Goal: Navigation & Orientation: Find specific page/section

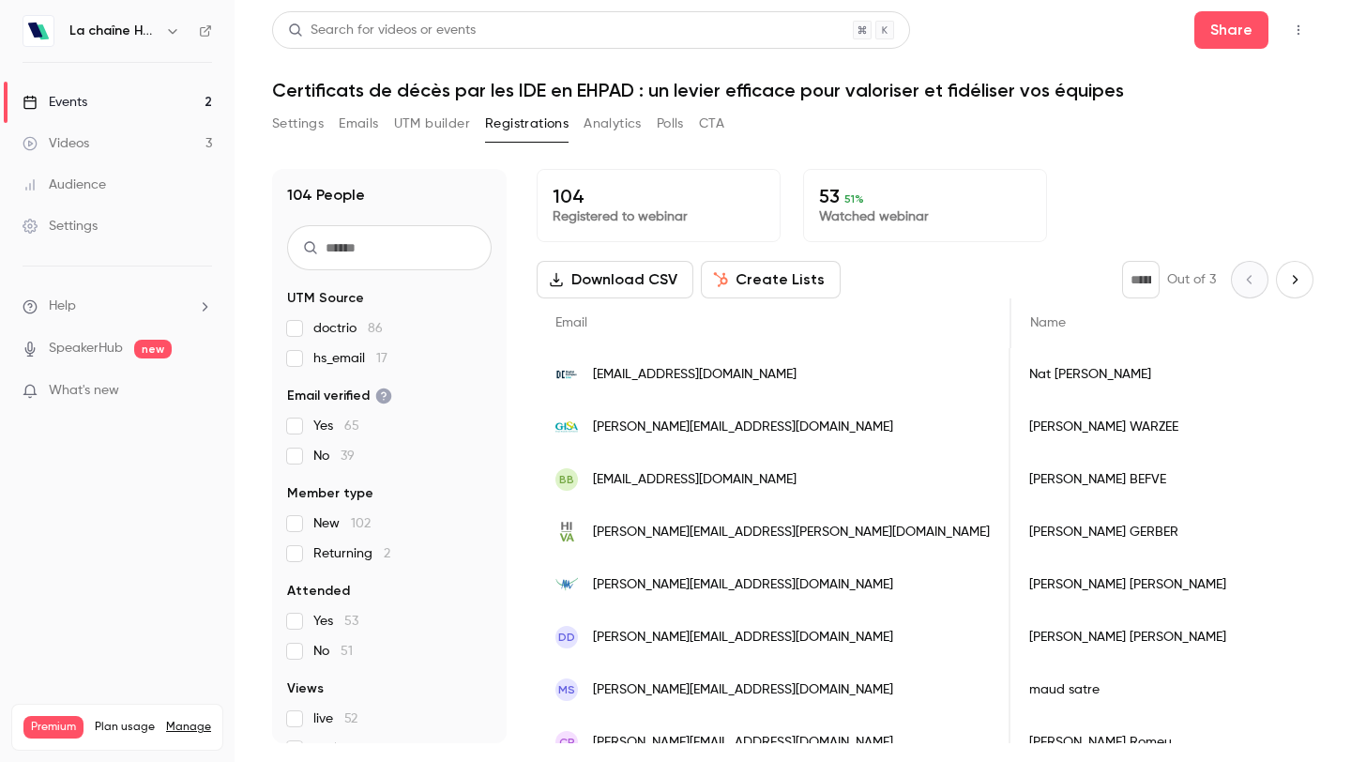
scroll to position [0, 1219]
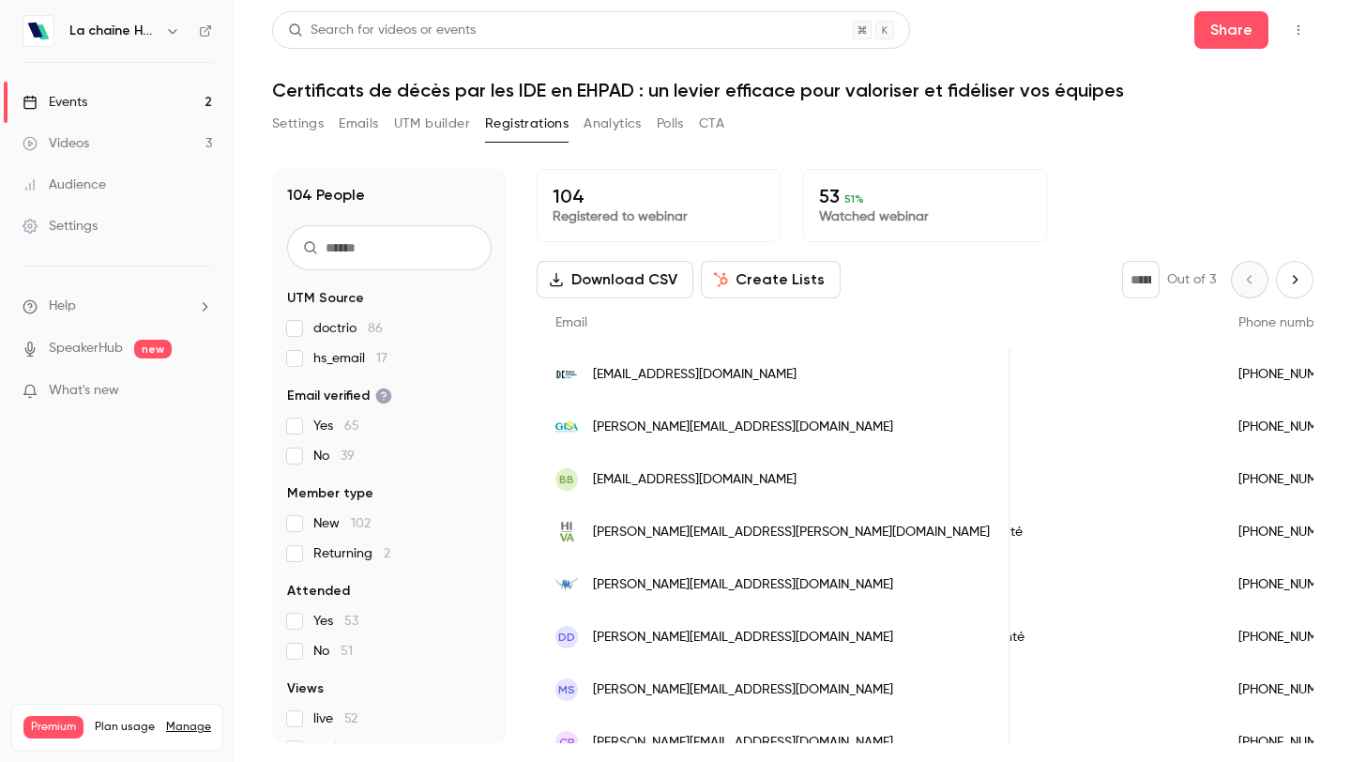
click at [172, 30] on icon "button" at bounding box center [172, 30] width 15 height 15
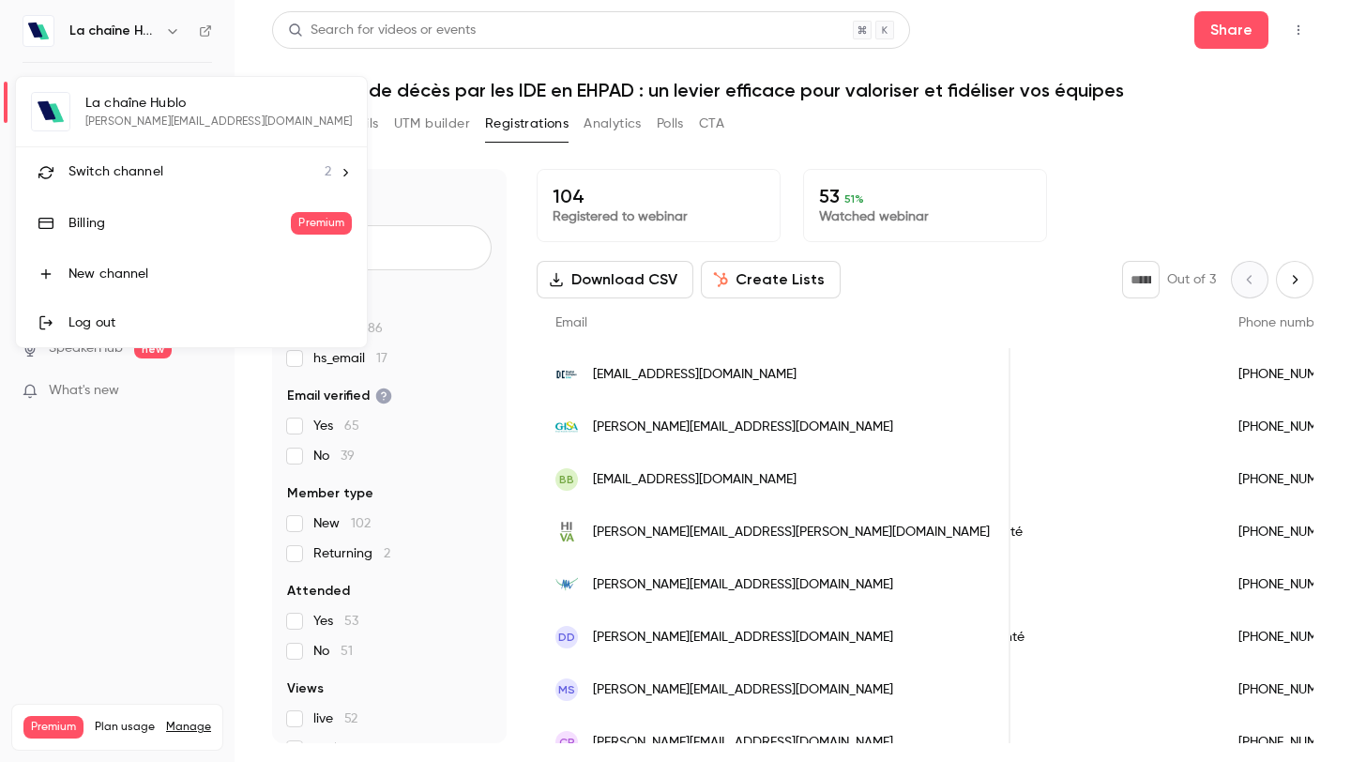
click at [182, 160] on li "Switch channel 2" at bounding box center [191, 172] width 351 height 50
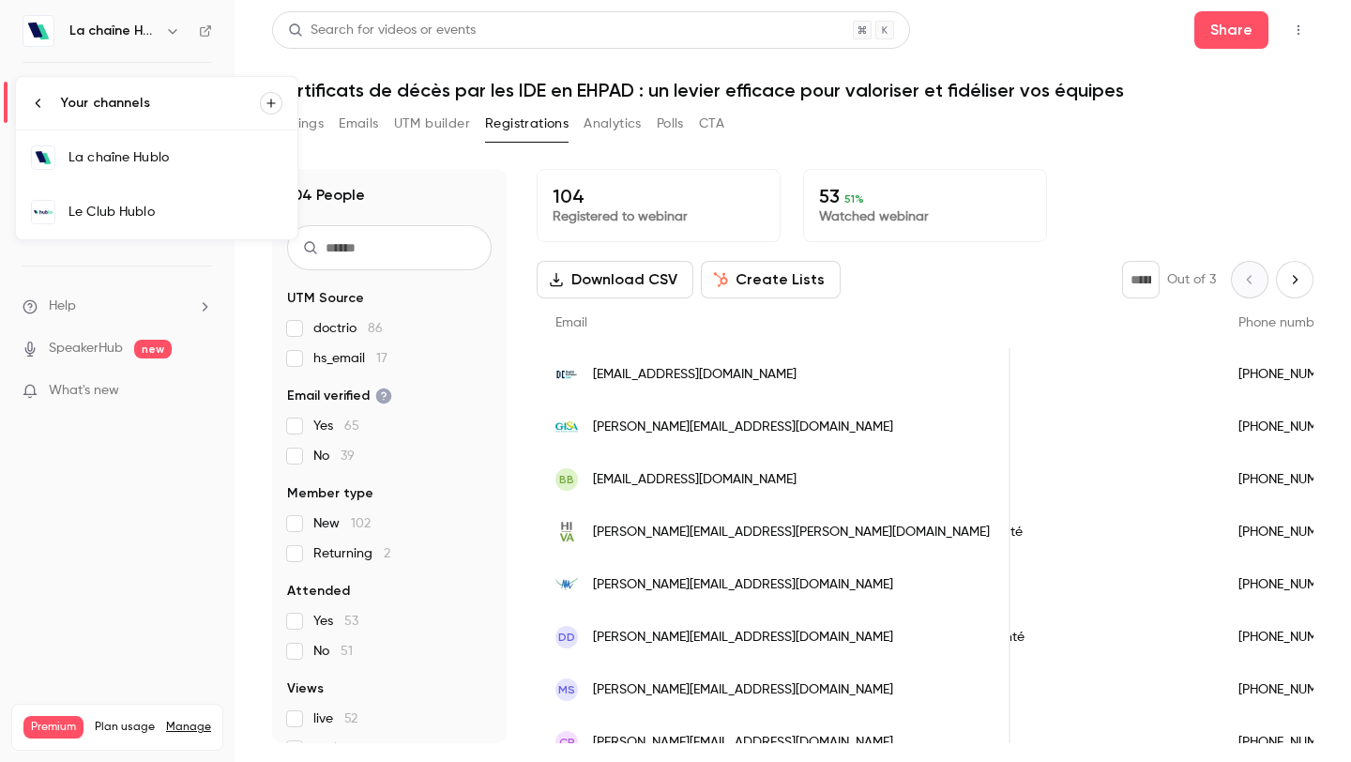
click at [161, 202] on link "Le Club Hublo" at bounding box center [157, 212] width 282 height 54
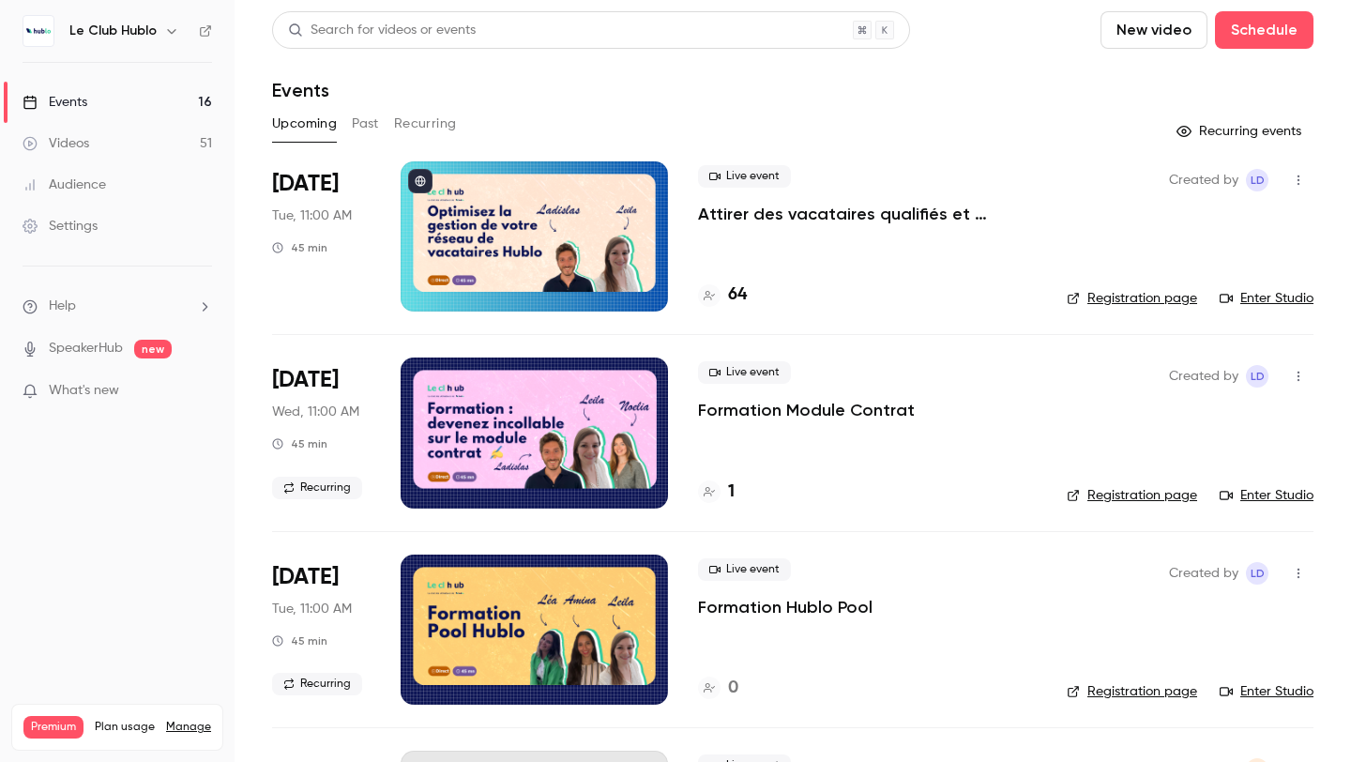
click at [69, 188] on div "Audience" at bounding box center [65, 184] width 84 height 19
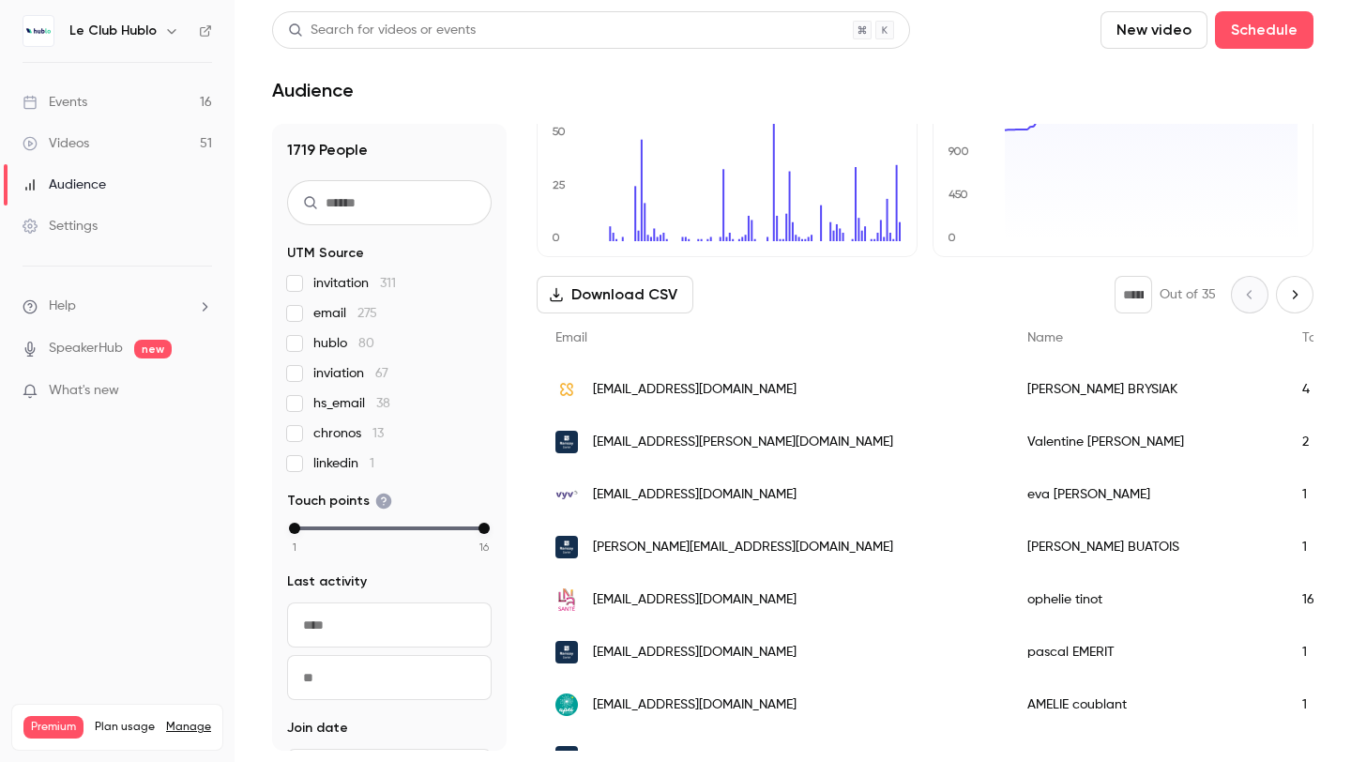
click at [99, 99] on link "Events 16" at bounding box center [117, 102] width 235 height 41
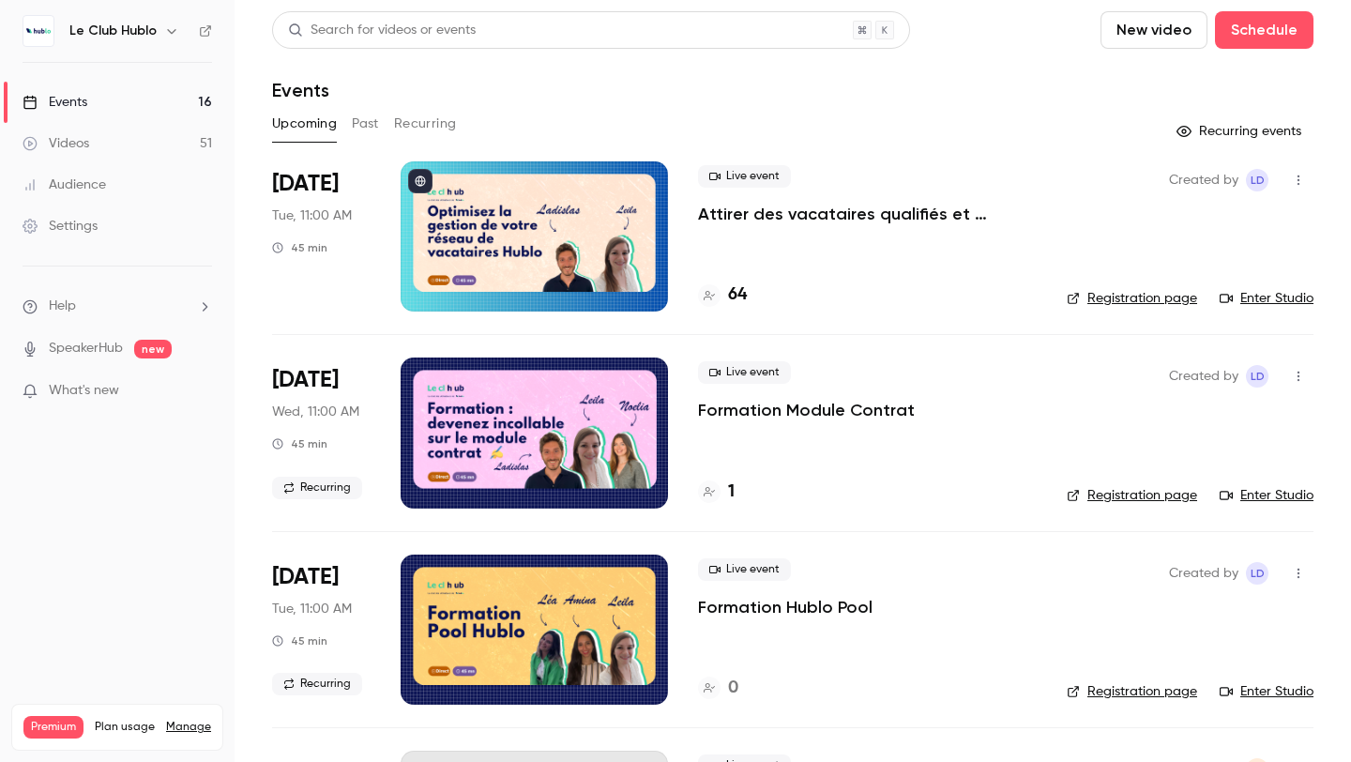
click at [122, 143] on link "Videos 51" at bounding box center [117, 143] width 235 height 41
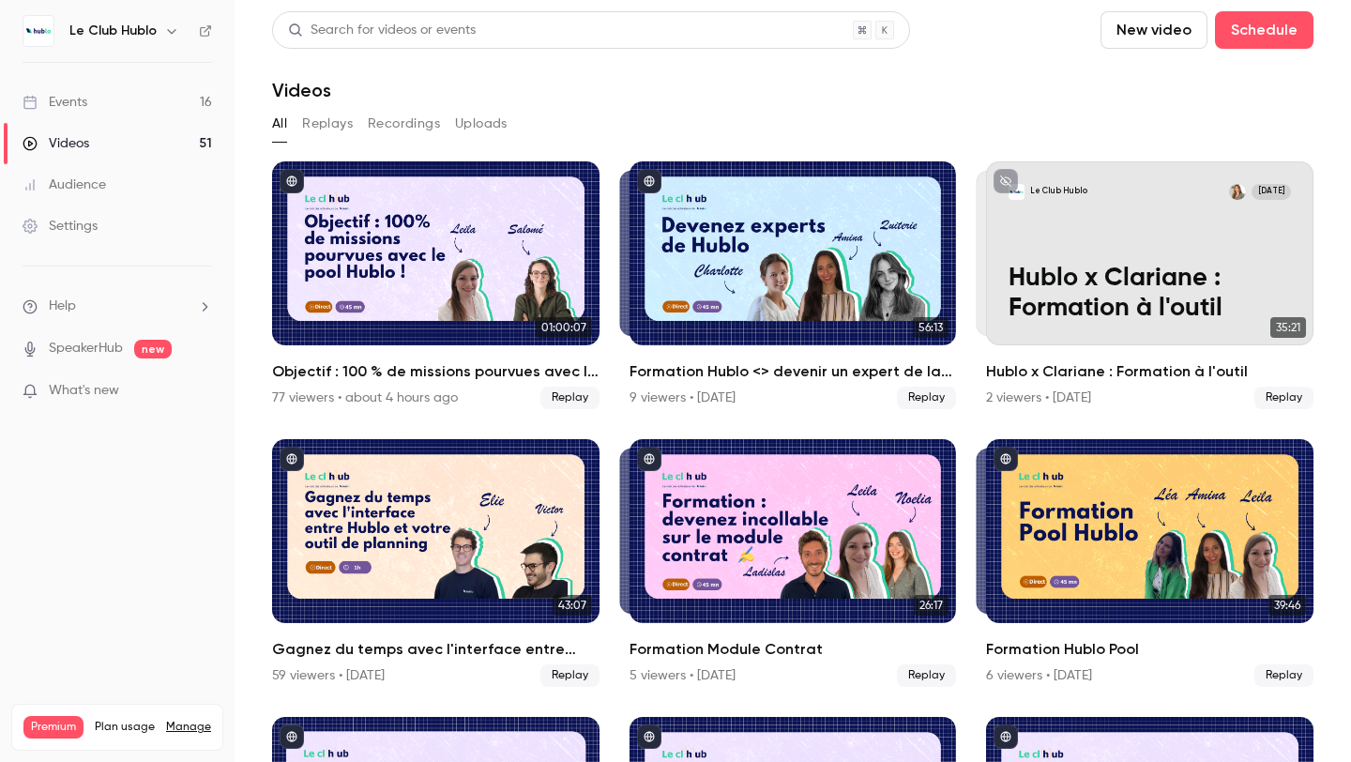
click at [106, 100] on link "Events 16" at bounding box center [117, 102] width 235 height 41
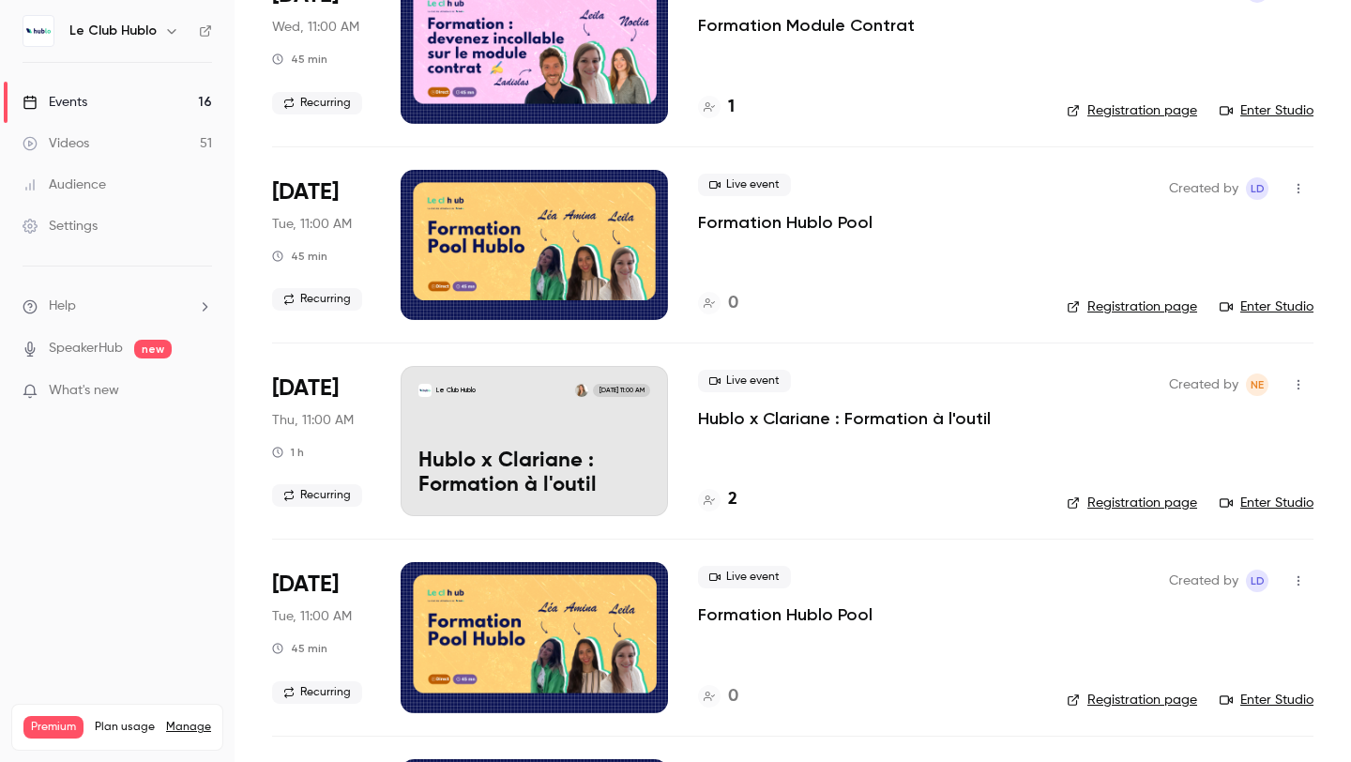
scroll to position [459, 0]
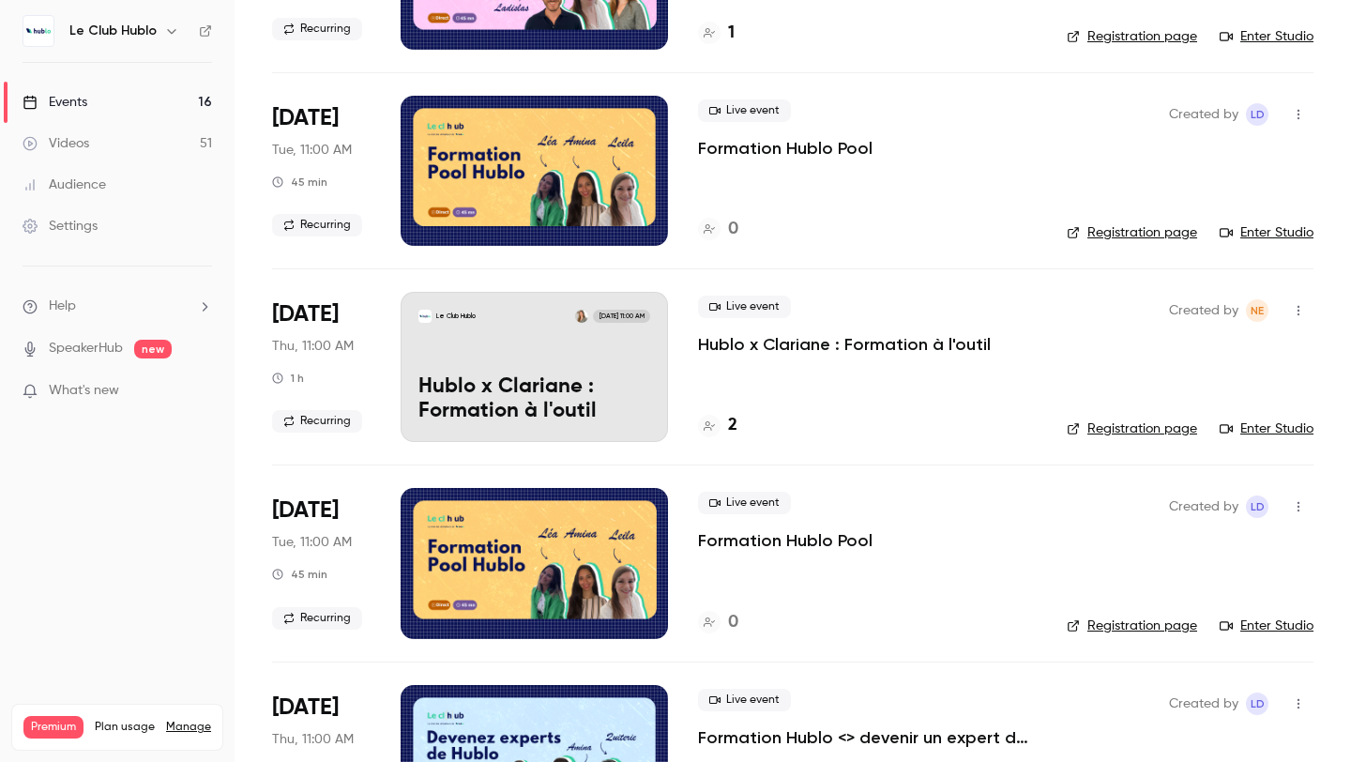
click at [167, 29] on icon "button" at bounding box center [171, 31] width 8 height 5
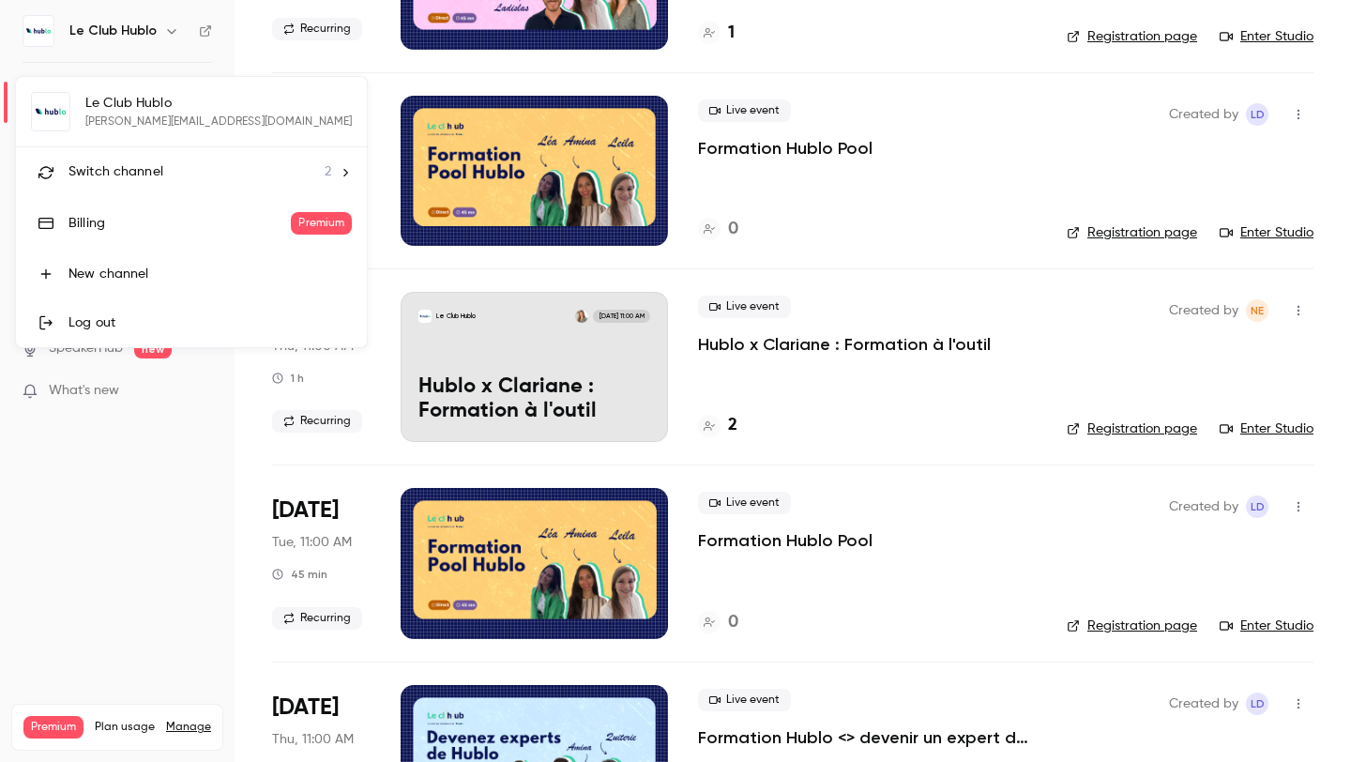
click at [169, 28] on div at bounding box center [675, 381] width 1351 height 762
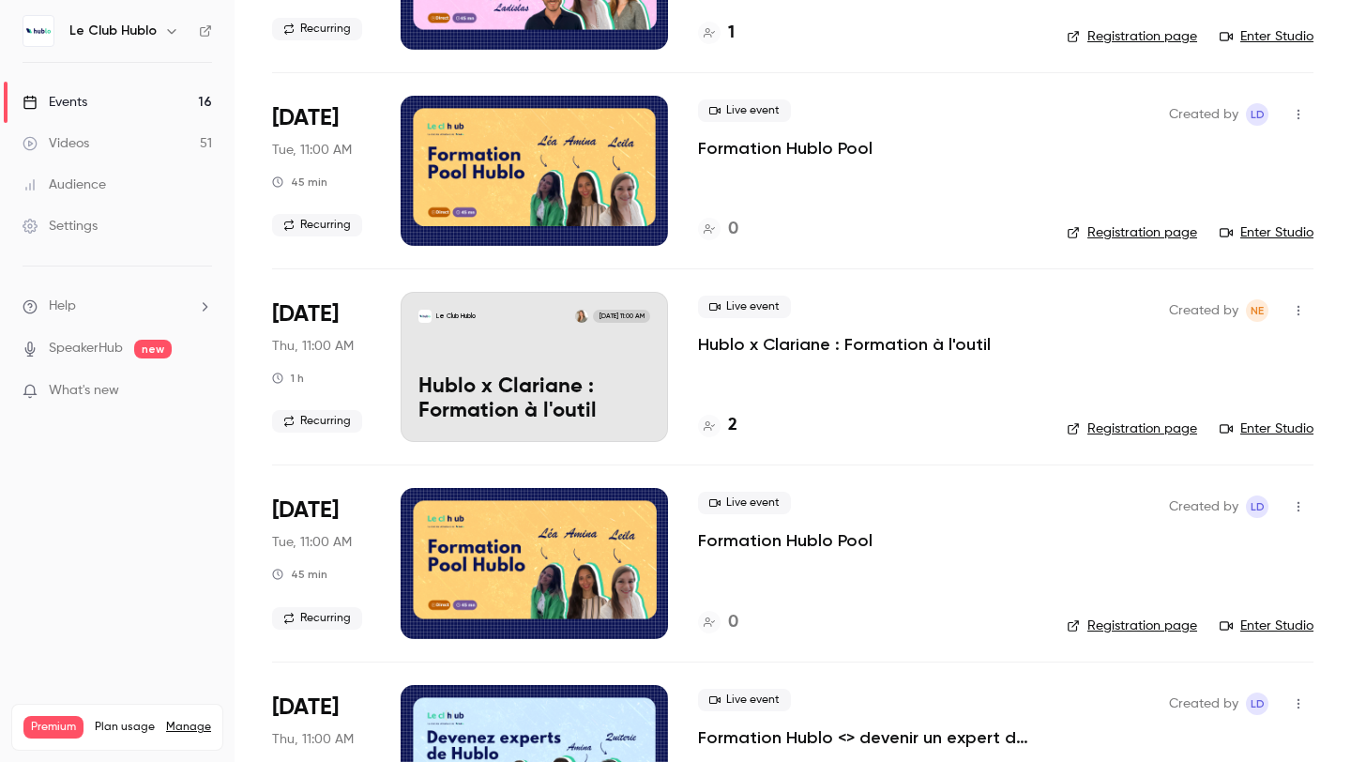
click at [169, 28] on icon "button" at bounding box center [171, 30] width 15 height 15
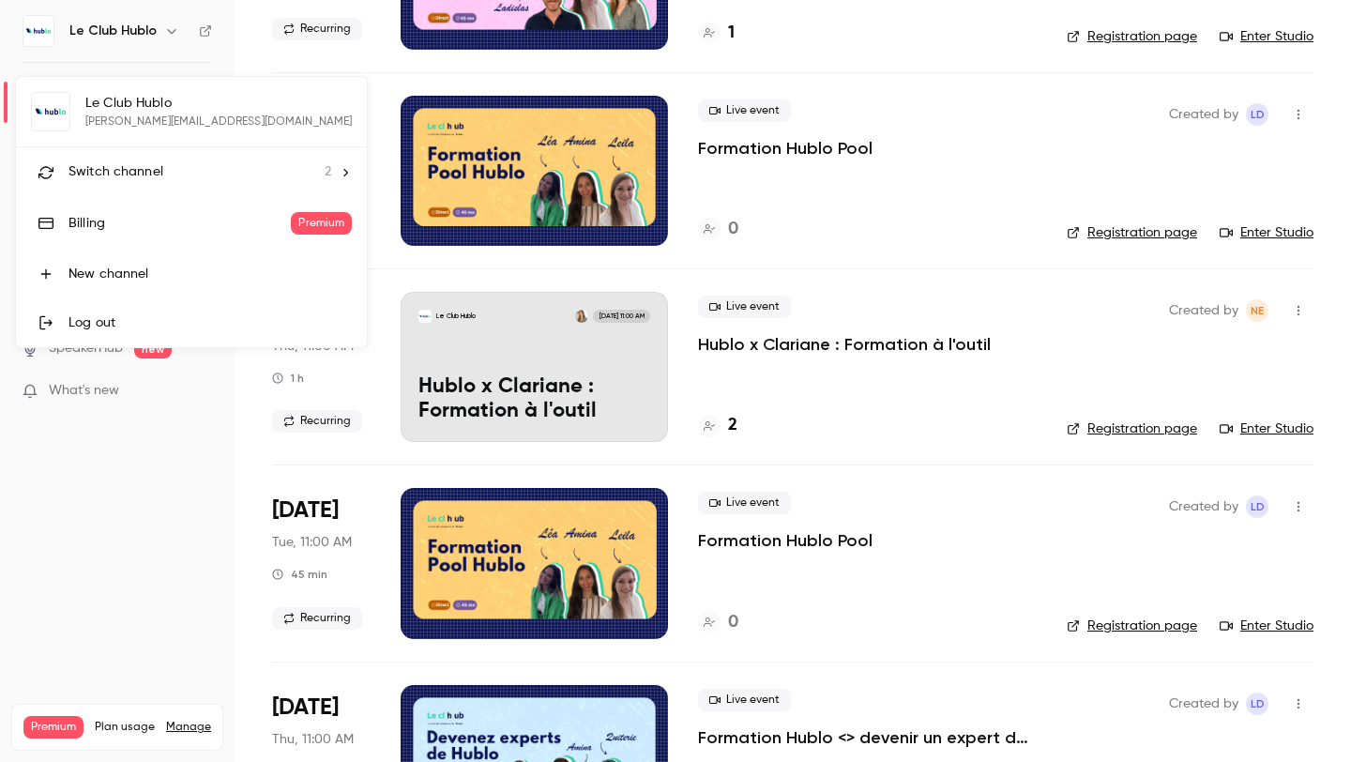
click at [174, 39] on div at bounding box center [675, 381] width 1351 height 762
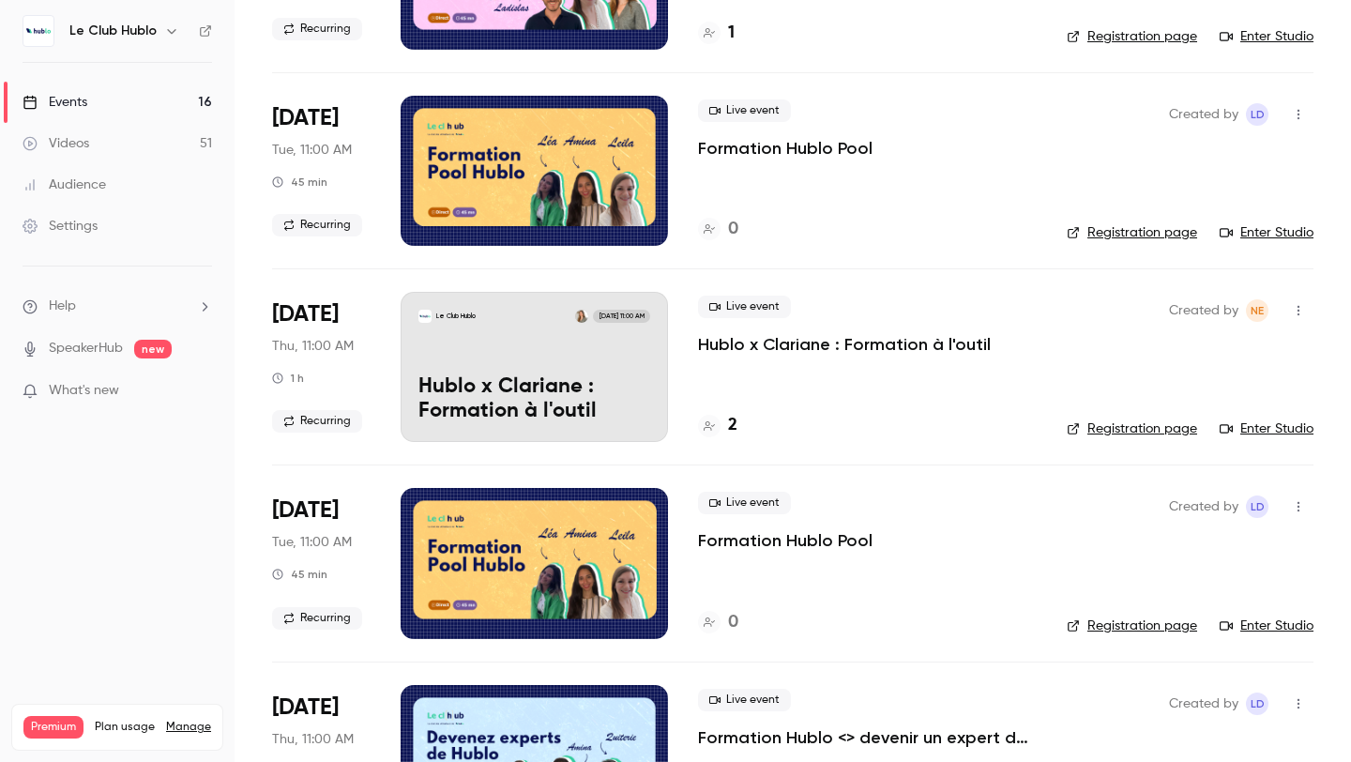
click at [164, 33] on icon "button" at bounding box center [171, 30] width 15 height 15
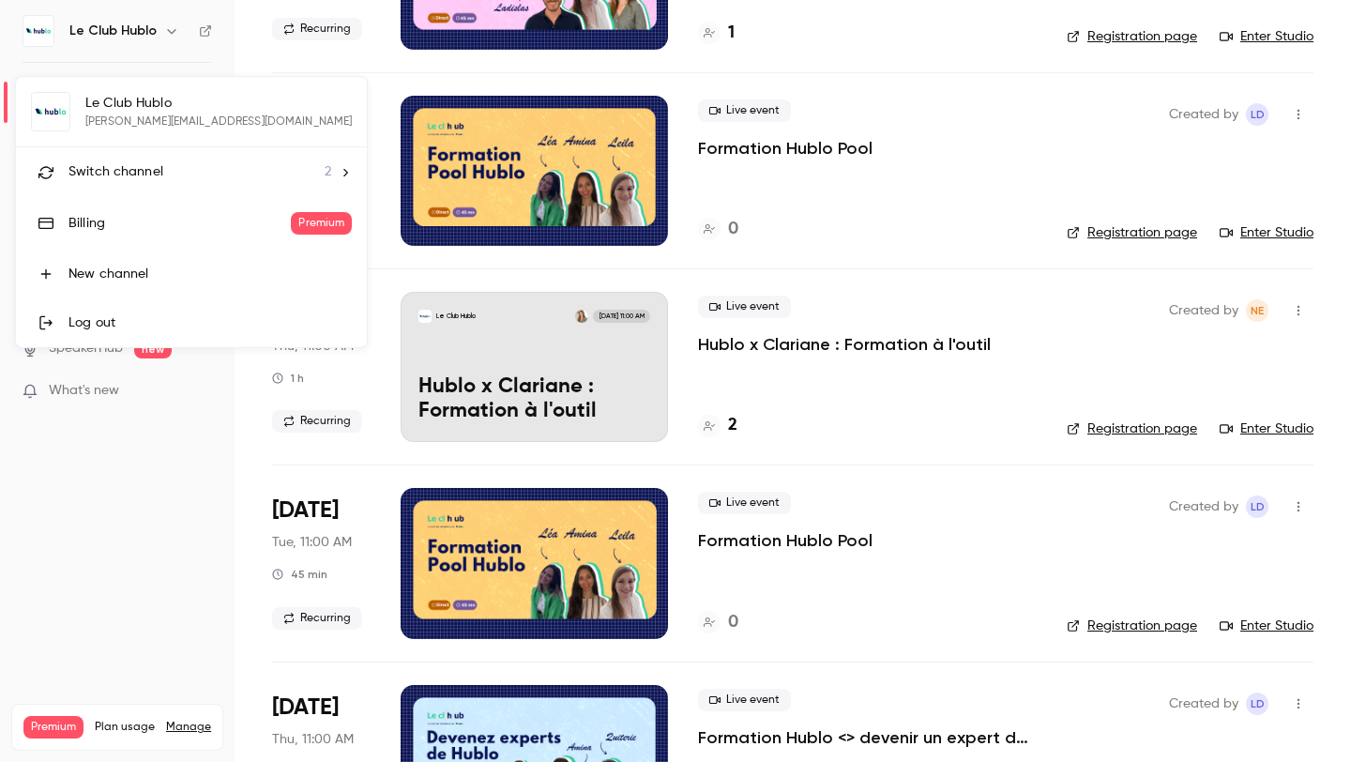
click at [69, 159] on li "Switch channel 2" at bounding box center [191, 172] width 351 height 50
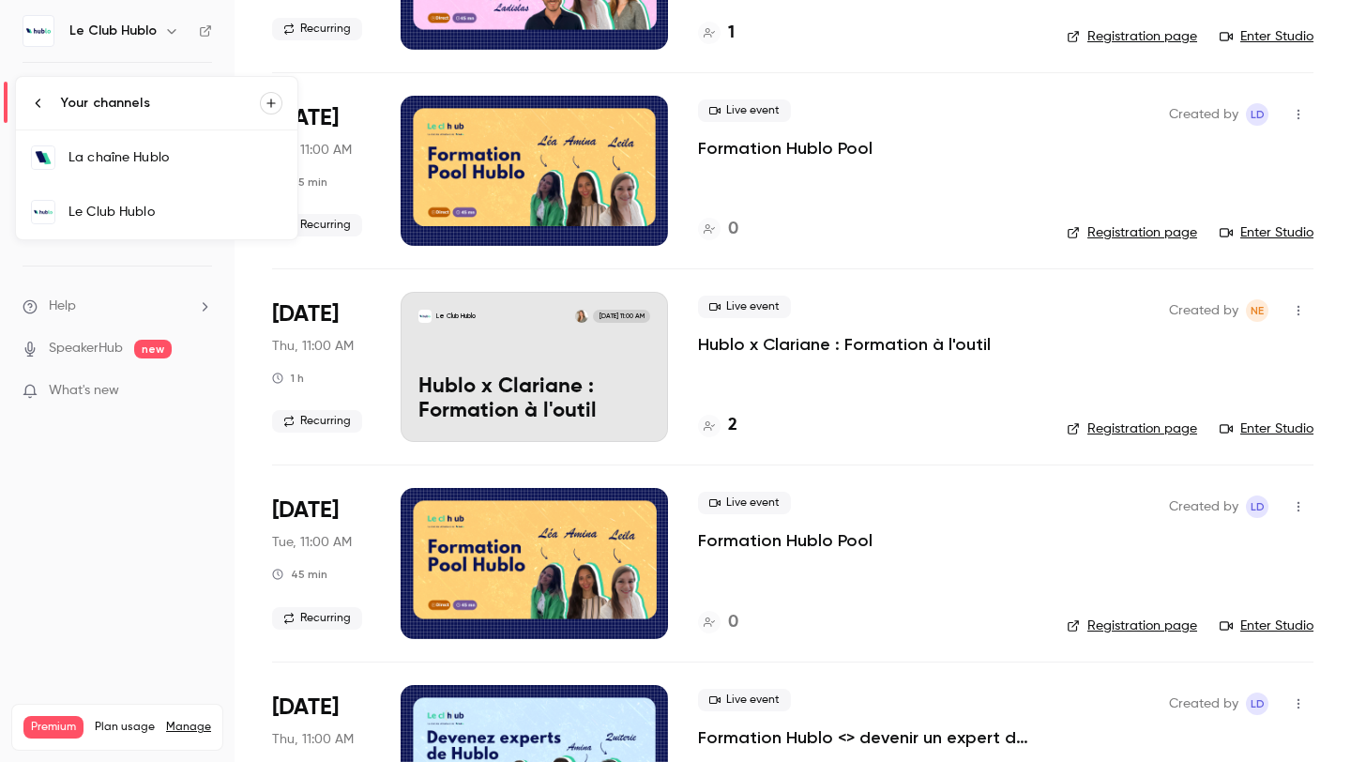
click at [78, 160] on div "La chaîne Hublo" at bounding box center [176, 157] width 214 height 19
click at [78, 160] on link "La chaîne Hublo" at bounding box center [157, 157] width 282 height 54
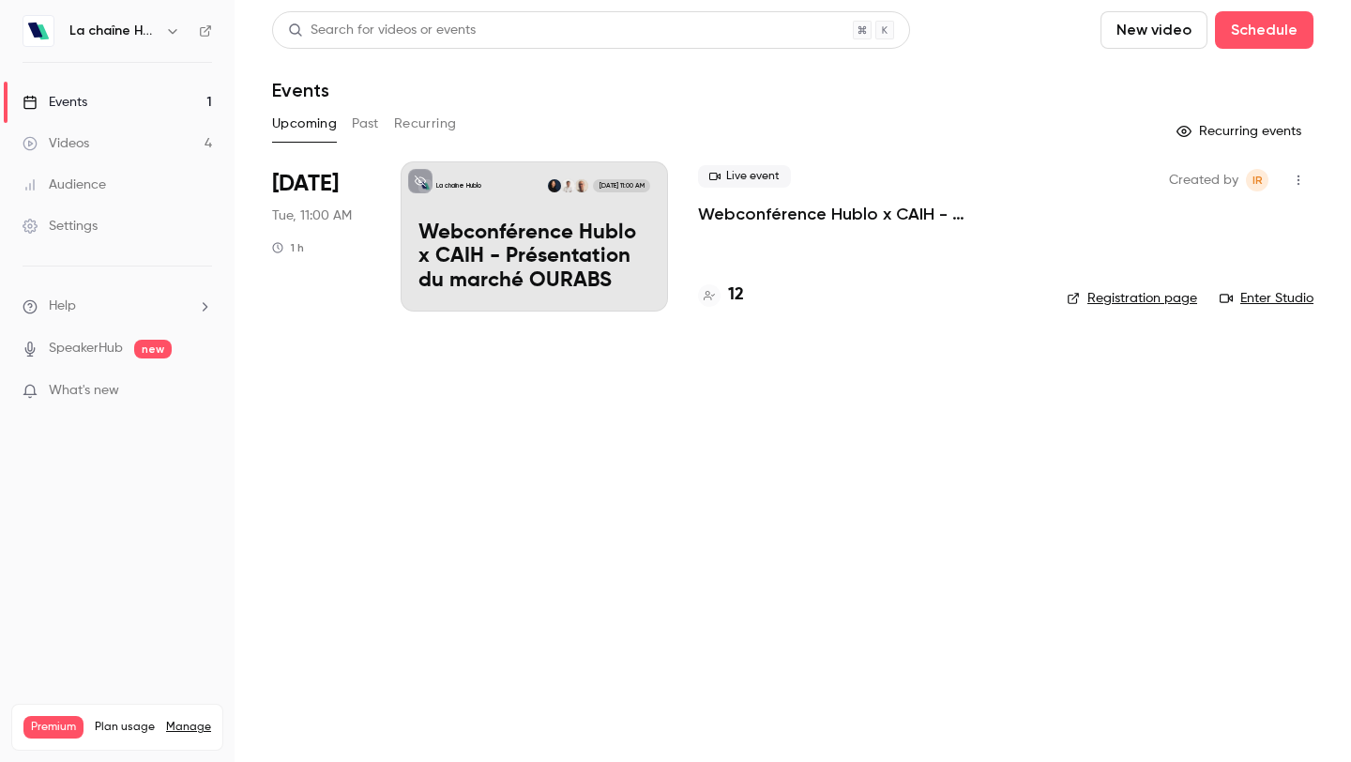
click at [359, 126] on button "Past" at bounding box center [365, 124] width 27 height 30
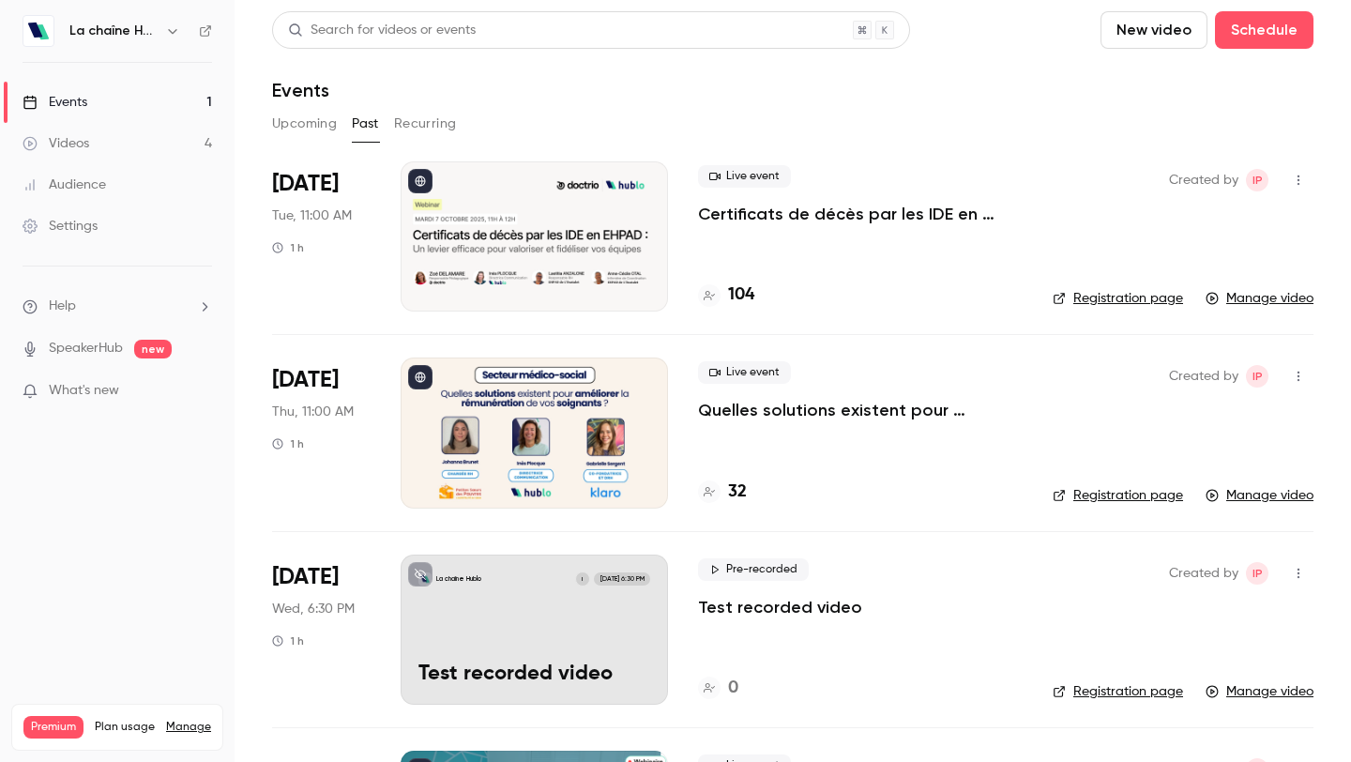
click at [614, 408] on div at bounding box center [534, 433] width 267 height 150
click at [496, 199] on div at bounding box center [534, 236] width 267 height 150
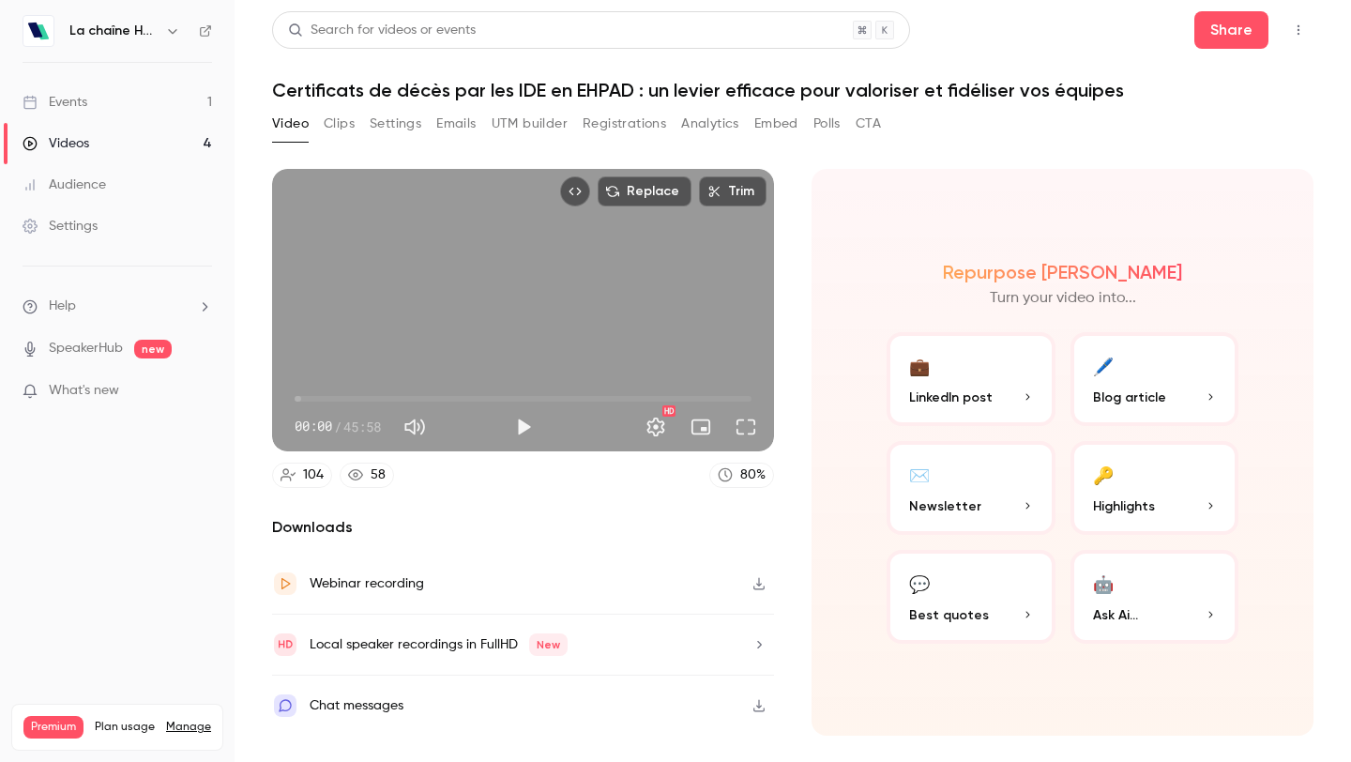
click at [603, 127] on button "Registrations" at bounding box center [625, 124] width 84 height 30
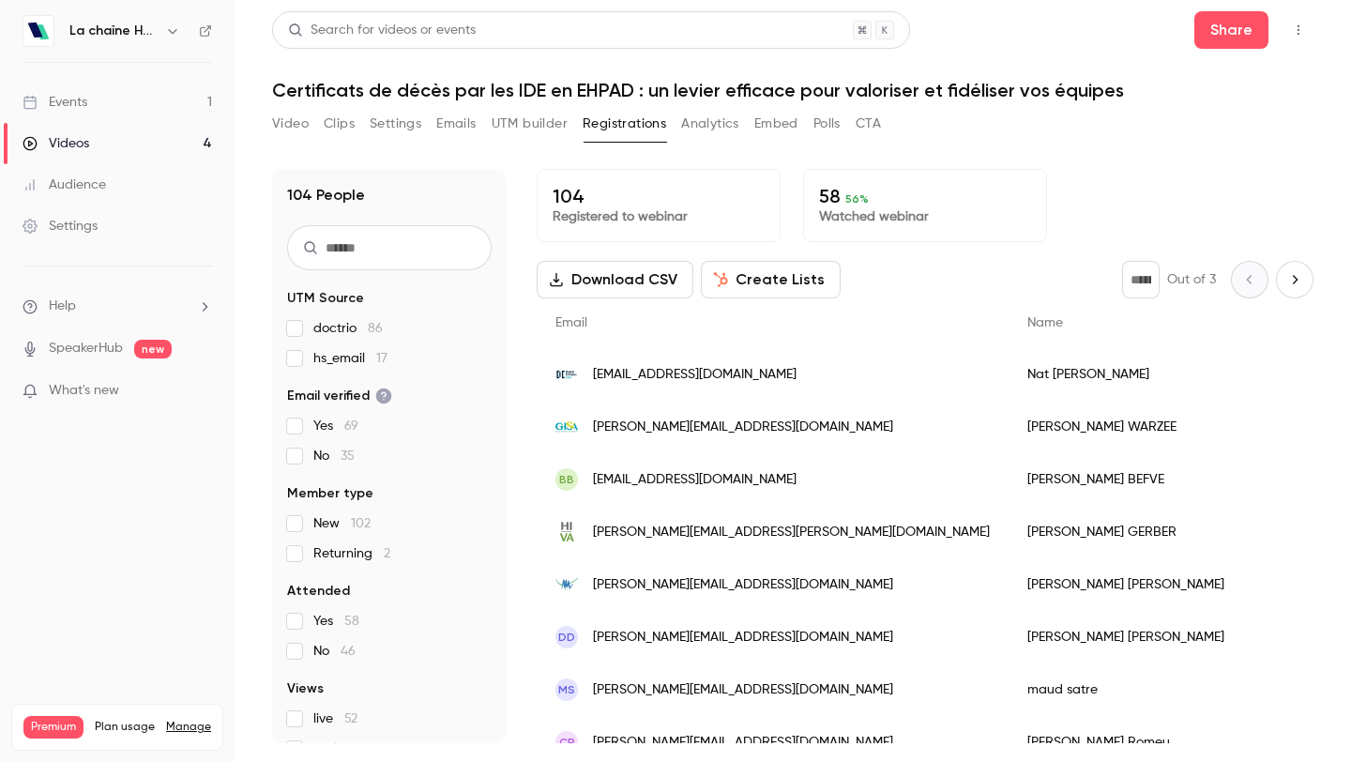
click at [831, 123] on button "Polls" at bounding box center [827, 124] width 27 height 30
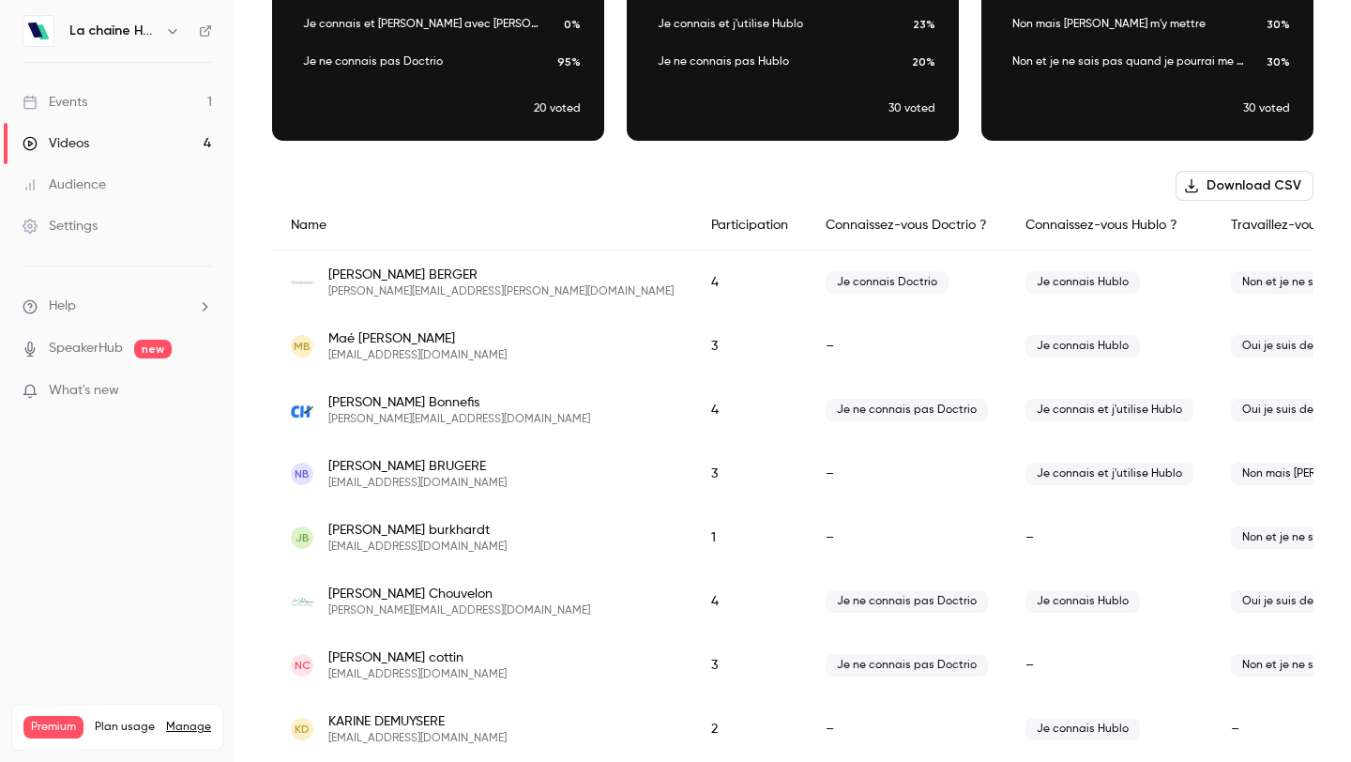
scroll to position [262, 0]
